Goal: Understand process/instructions: Learn how to perform a task or action

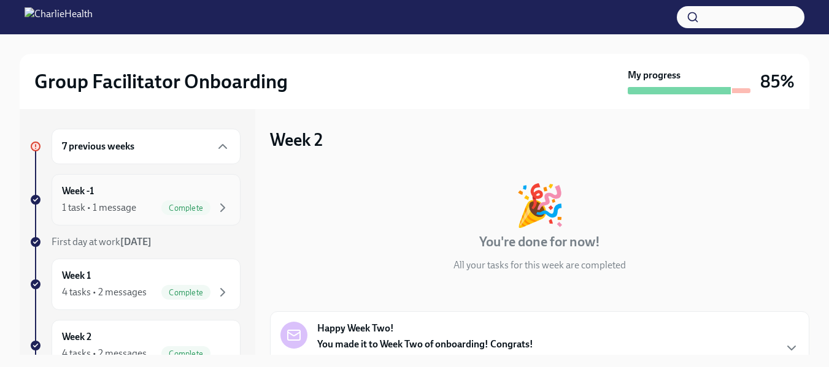
click at [180, 192] on div "Week -1 1 task • 1 message Complete" at bounding box center [146, 200] width 168 height 31
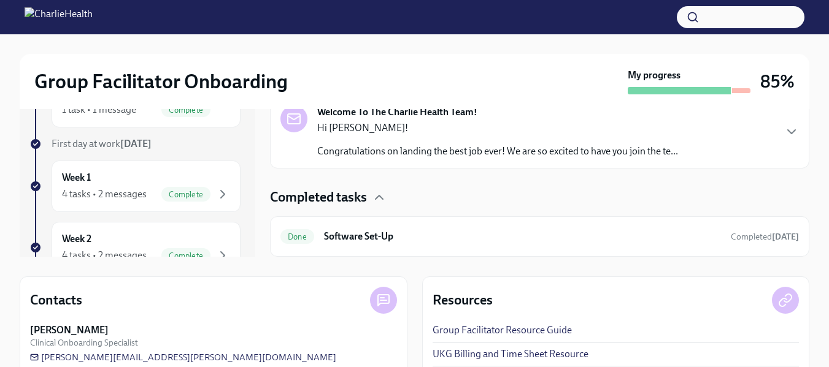
scroll to position [99, 0]
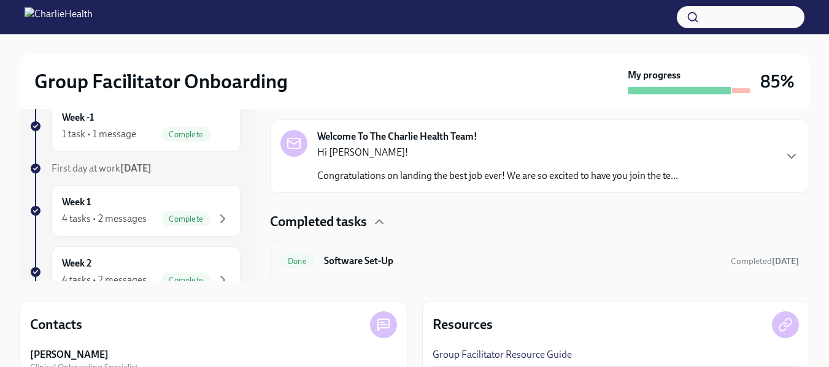
click at [370, 267] on h6 "Software Set-Up" at bounding box center [522, 261] width 397 height 13
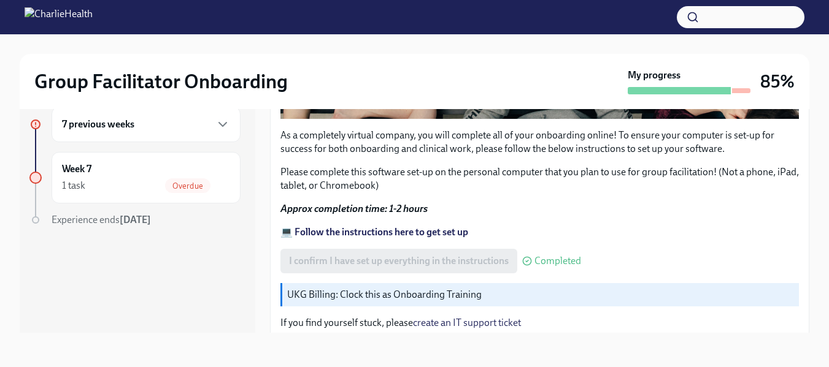
scroll to position [440, 0]
click at [424, 227] on strong "💻 Follow the instructions here to get set up" at bounding box center [374, 233] width 188 height 12
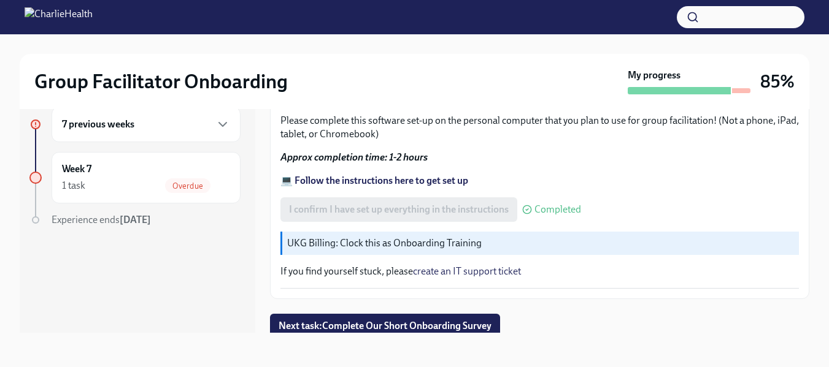
scroll to position [0, 0]
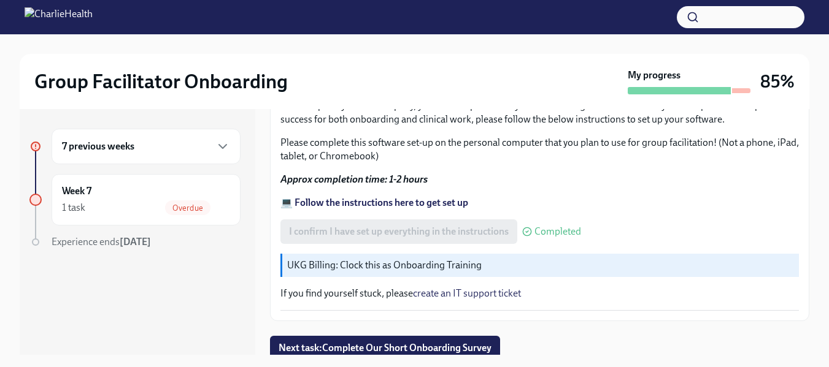
click at [220, 86] on h2 "Group Facilitator Onboarding" at bounding box center [160, 81] width 253 height 25
click at [93, 13] on img at bounding box center [59, 17] width 68 height 20
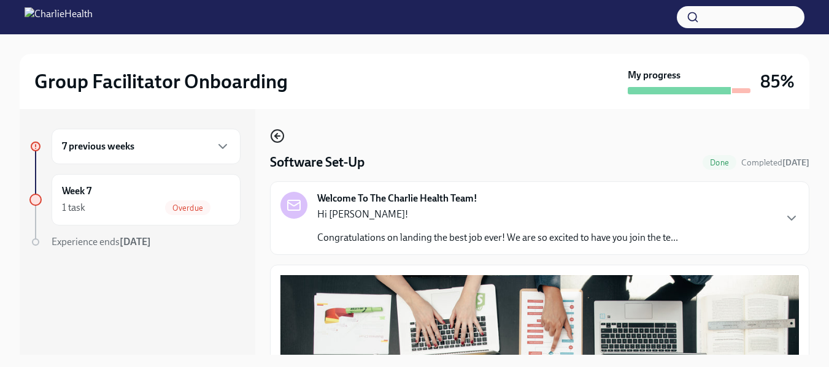
click at [273, 137] on icon "button" at bounding box center [277, 136] width 15 height 15
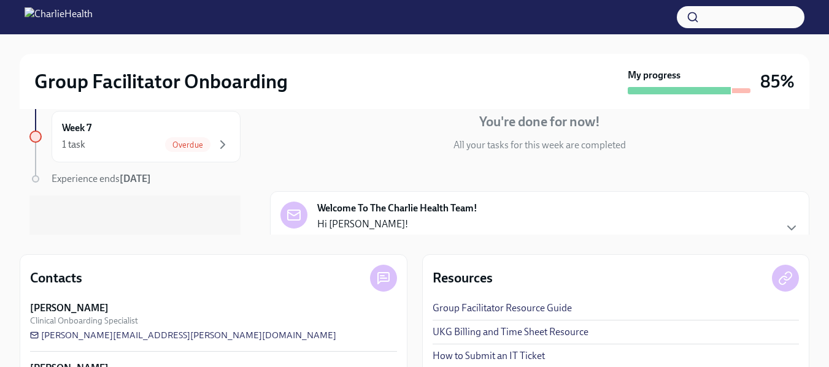
scroll to position [180, 0]
